Goal: Task Accomplishment & Management: Manage account settings

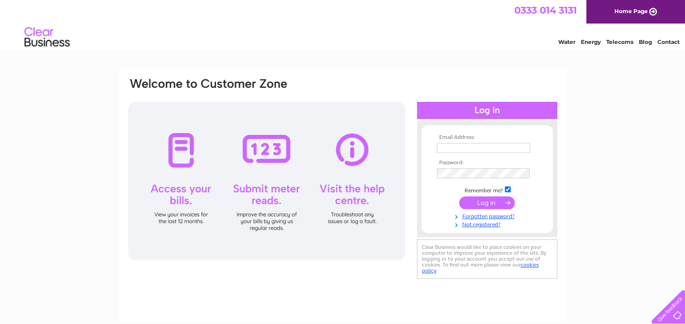
type input "office@stuartnivenandson.com"
click at [494, 201] on input "submit" at bounding box center [487, 202] width 56 height 13
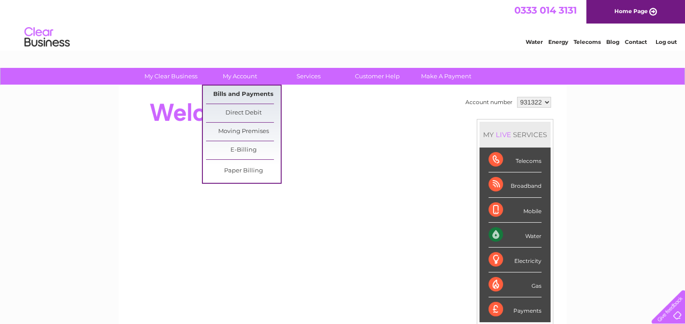
click at [236, 92] on link "Bills and Payments" at bounding box center [243, 95] width 75 height 18
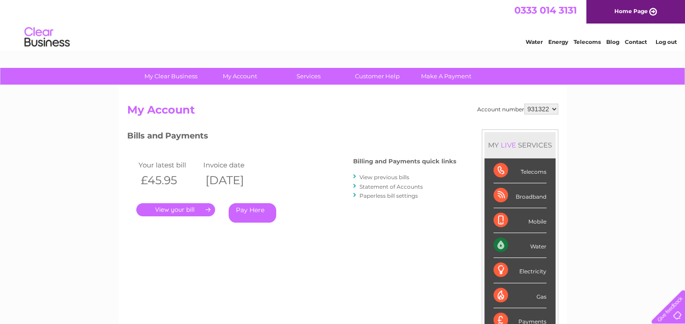
click at [174, 205] on link "." at bounding box center [175, 209] width 79 height 13
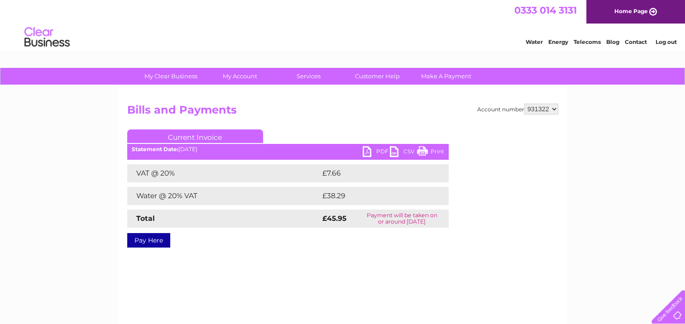
click at [367, 152] on link "PDF" at bounding box center [375, 152] width 27 height 13
